Goal: Navigation & Orientation: Find specific page/section

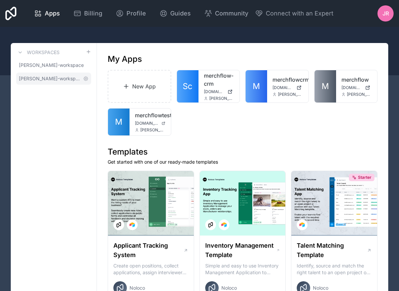
click at [34, 81] on span "[PERSON_NAME]-workspace" at bounding box center [50, 78] width 62 height 7
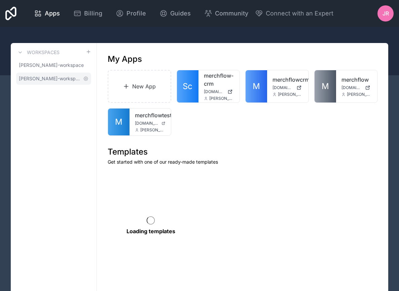
click at [45, 80] on span "[PERSON_NAME]-workspace" at bounding box center [50, 78] width 62 height 7
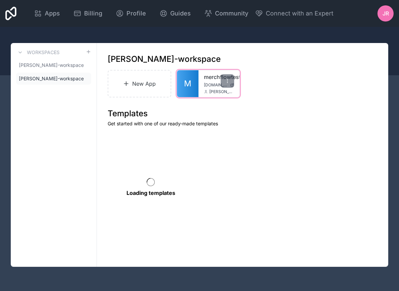
click at [202, 84] on div "merchflowtest app.merchflow.com zack@merchflow.com" at bounding box center [219, 83] width 41 height 27
click at [189, 85] on span "M" at bounding box center [187, 83] width 7 height 11
